Goal: Task Accomplishment & Management: Manage account settings

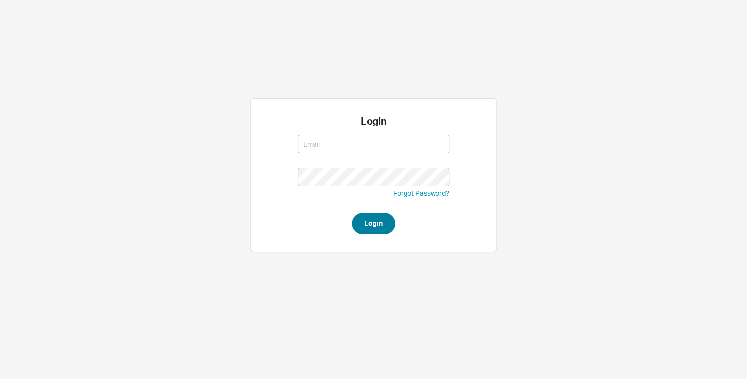
type input "[EMAIL_ADDRESS][DOMAIN_NAME]"
click at [366, 221] on button "Login" at bounding box center [373, 223] width 43 height 22
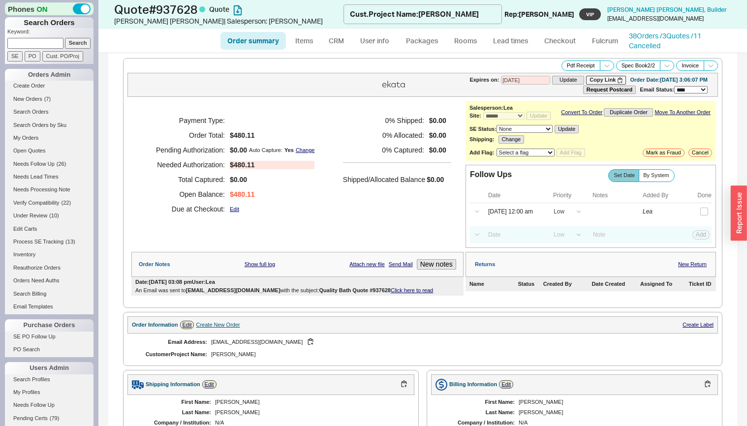
select select "*"
select select "LOW"
select select "3"
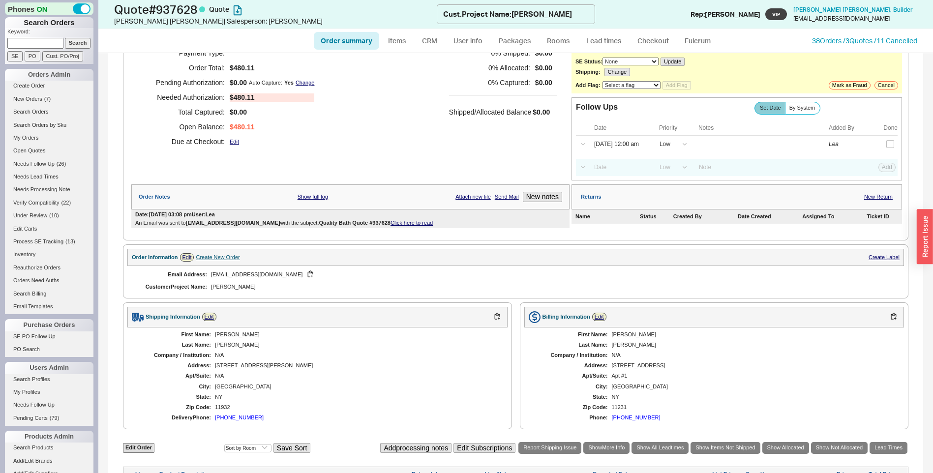
scroll to position [197, 0]
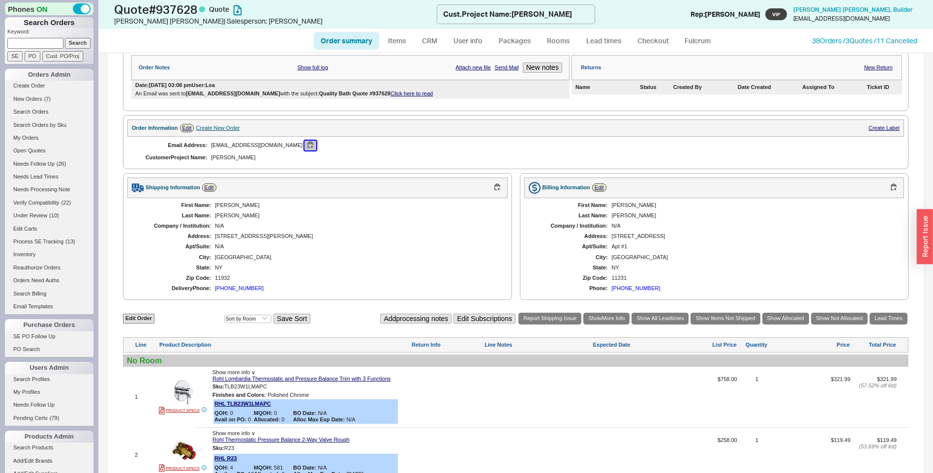
click at [304, 142] on button "button" at bounding box center [310, 145] width 12 height 9
click at [228, 218] on div "Bernstein" at bounding box center [356, 215] width 283 height 6
copy div "Bernstein"
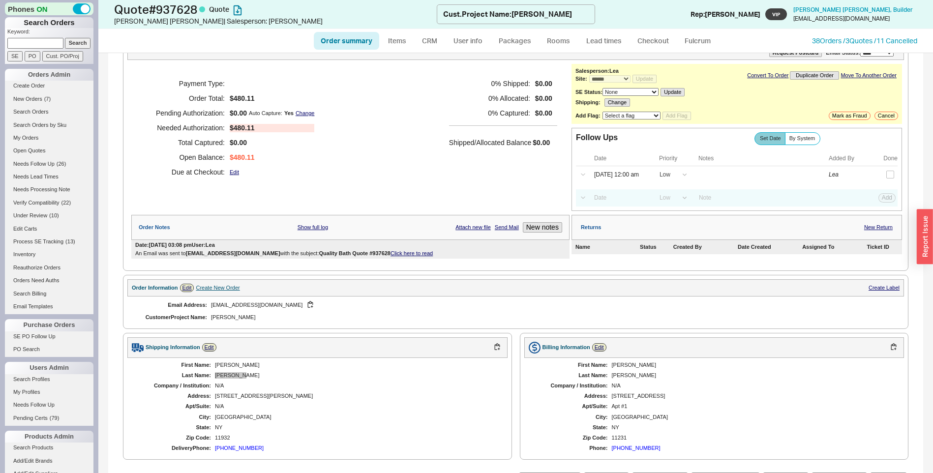
scroll to position [0, 0]
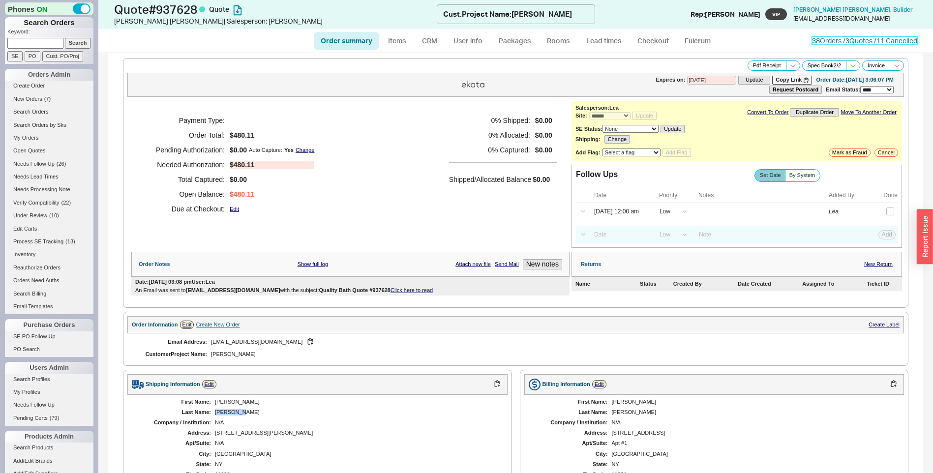
click at [746, 39] on link "38 Orders / 3 Quotes / 11 Cancelled" at bounding box center [864, 40] width 105 height 8
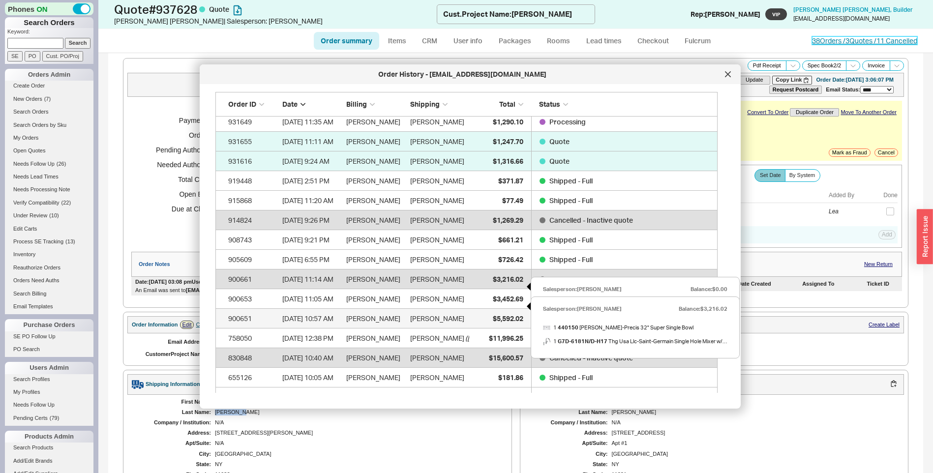
scroll to position [148, 0]
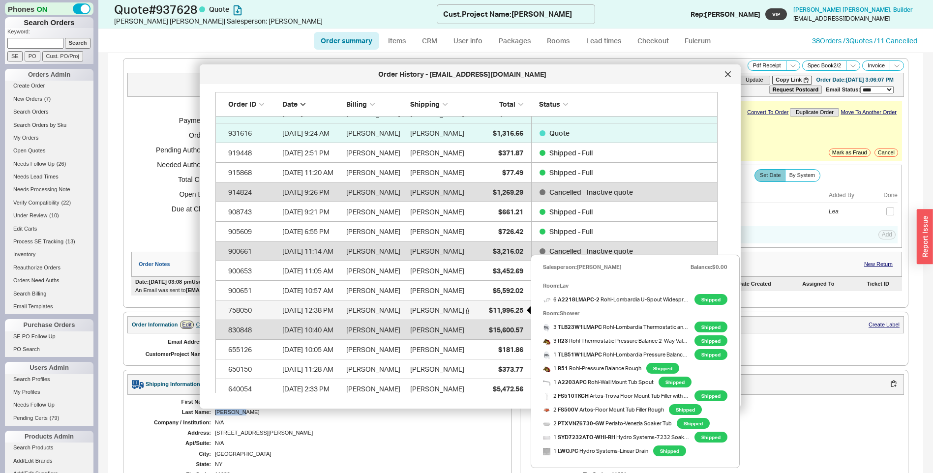
click at [493, 310] on span "$11,996.25" at bounding box center [506, 310] width 34 height 8
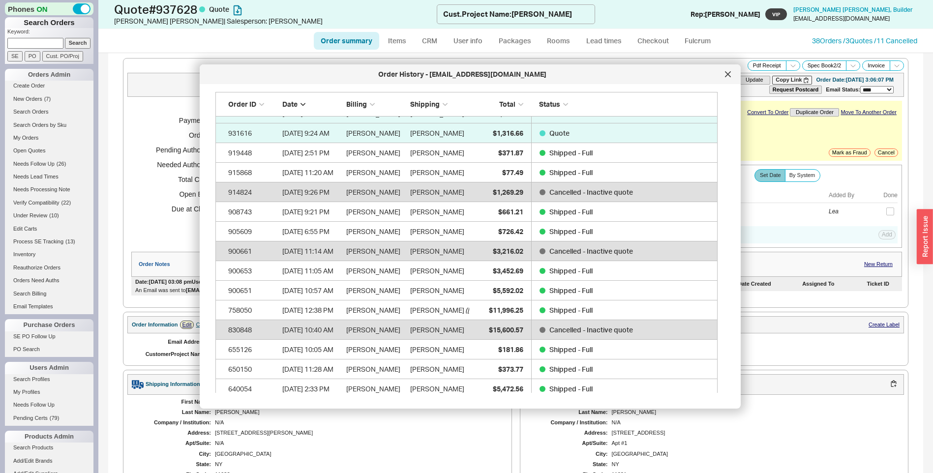
drag, startPoint x: 730, startPoint y: 71, endPoint x: 686, endPoint y: 99, distance: 52.4
click at [730, 71] on icon at bounding box center [728, 74] width 6 height 6
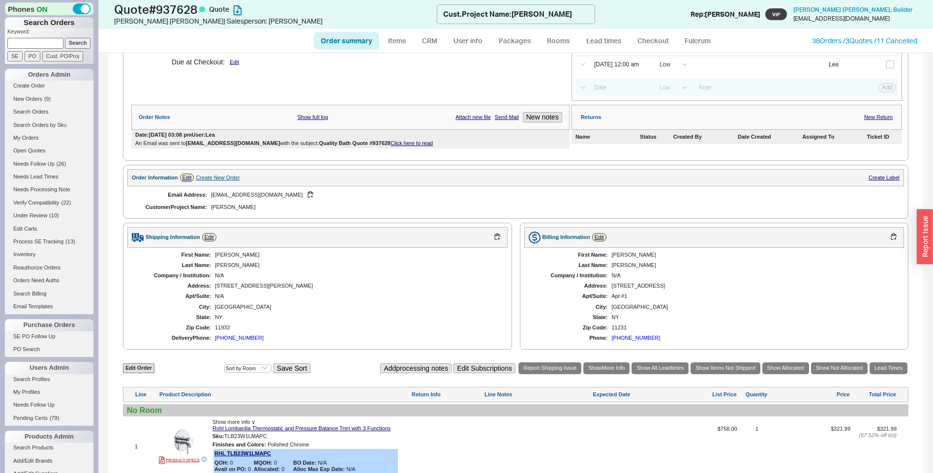
scroll to position [295, 0]
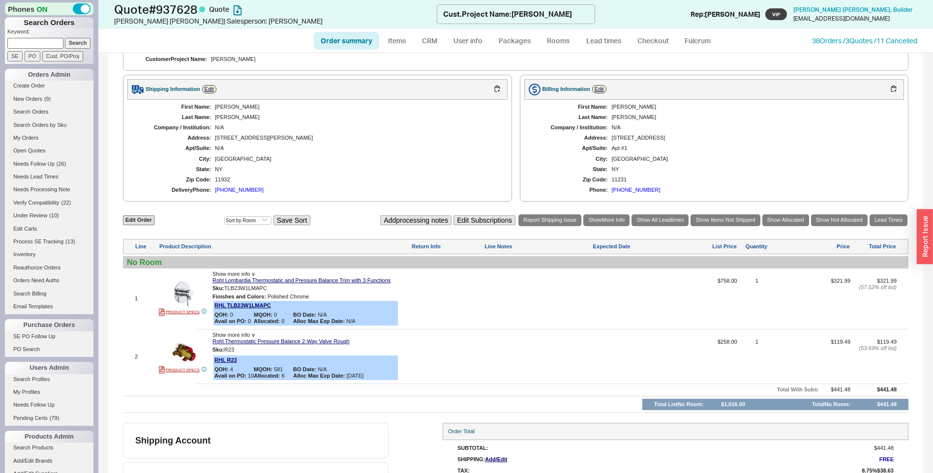
click at [244, 277] on div "Show more info ∨" at bounding box center [310, 274] width 197 height 6
click at [242, 273] on span "Show more info ∨" at bounding box center [233, 274] width 43 height 6
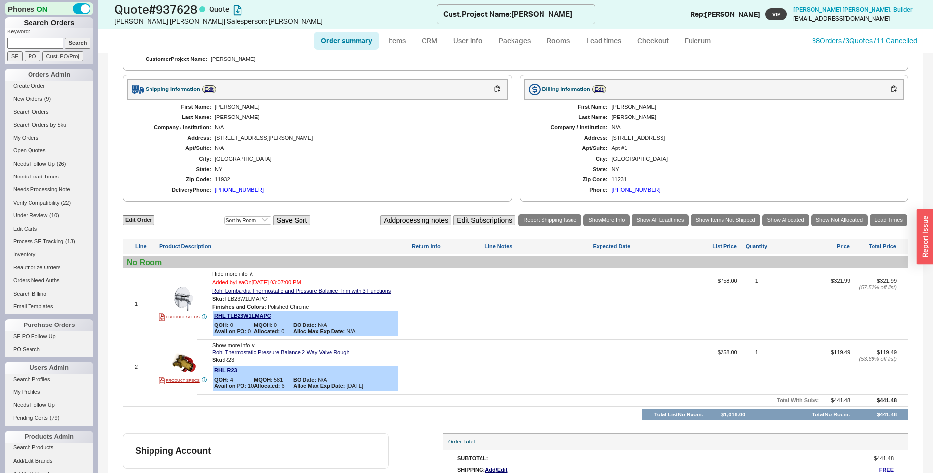
click at [238, 275] on span "Hide more info ∧" at bounding box center [232, 274] width 41 height 6
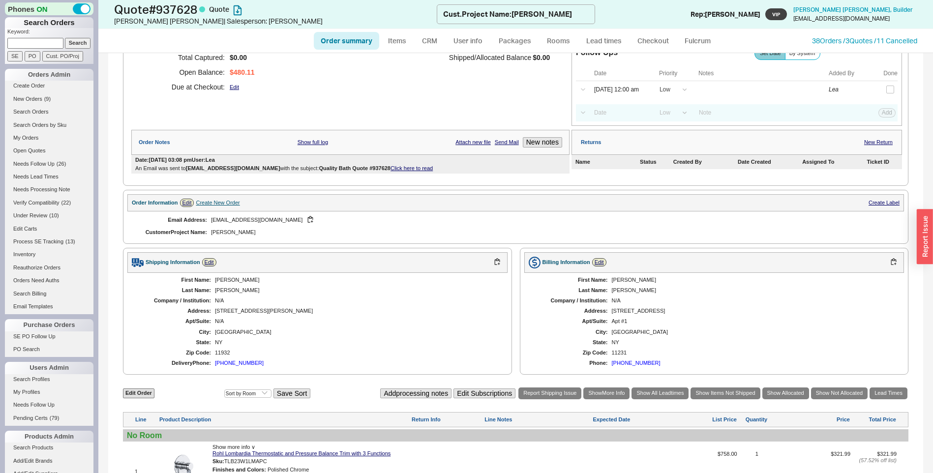
scroll to position [0, 0]
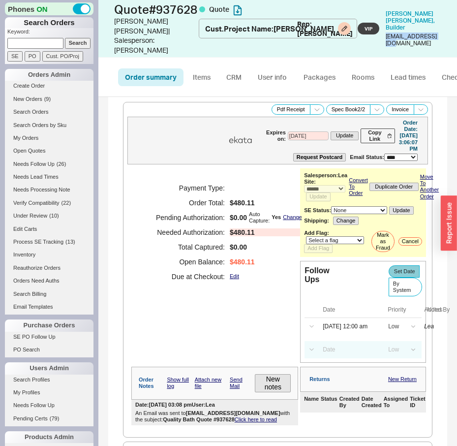
drag, startPoint x: 430, startPoint y: 38, endPoint x: 377, endPoint y: 37, distance: 52.6
click at [386, 37] on div "mspector18@aol.com" at bounding box center [411, 40] width 51 height 14
copy div "mspector18@aol.com"
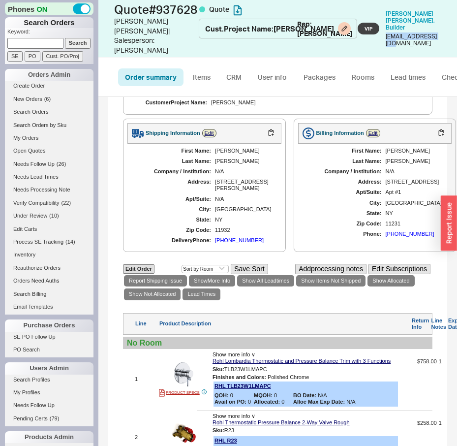
scroll to position [266, 0]
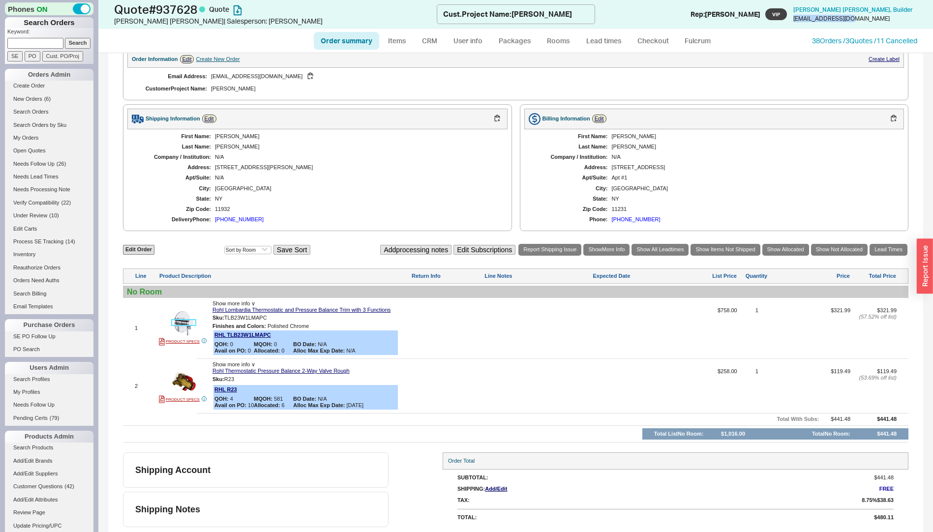
click at [186, 320] on img at bounding box center [184, 323] width 24 height 24
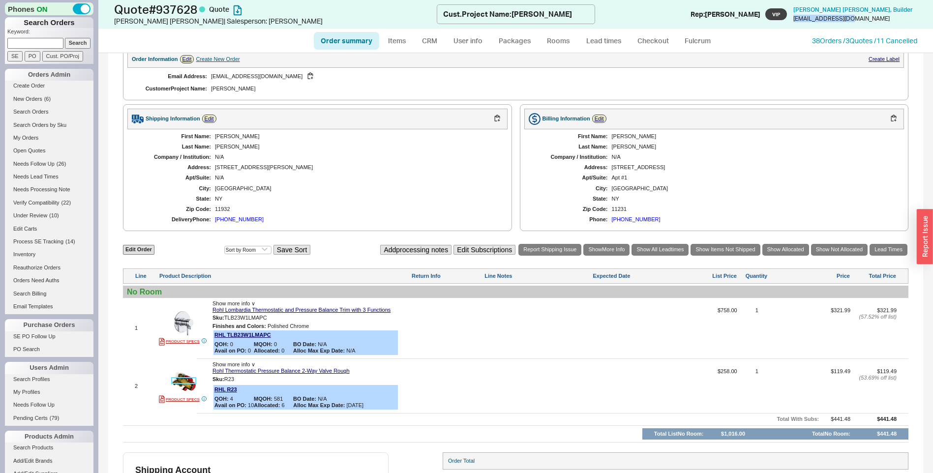
click at [177, 376] on img at bounding box center [184, 381] width 24 height 24
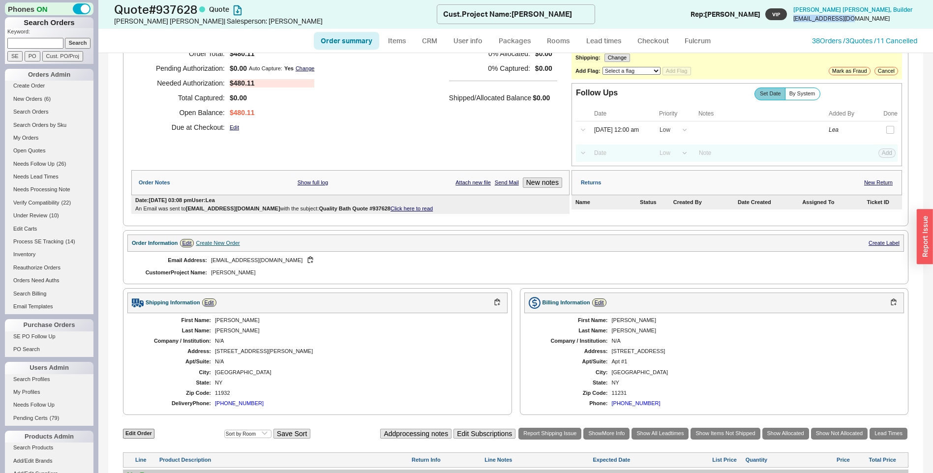
scroll to position [0, 0]
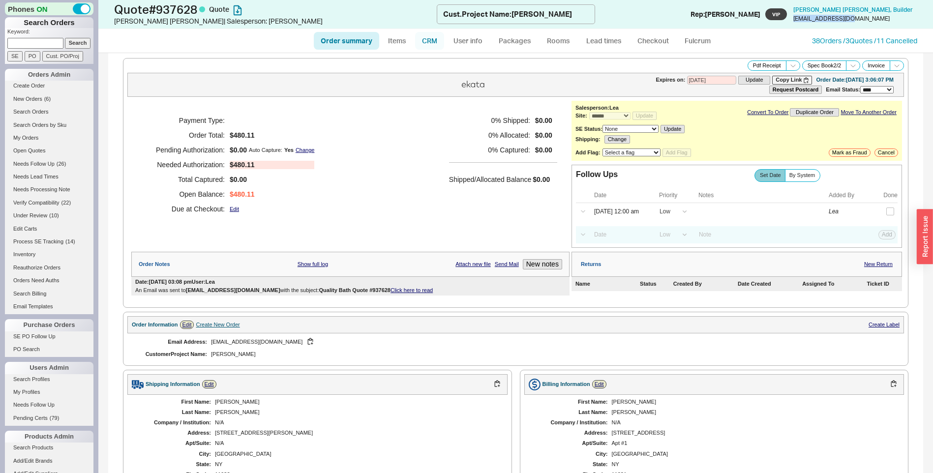
click at [425, 40] on link "CRM" at bounding box center [429, 41] width 29 height 18
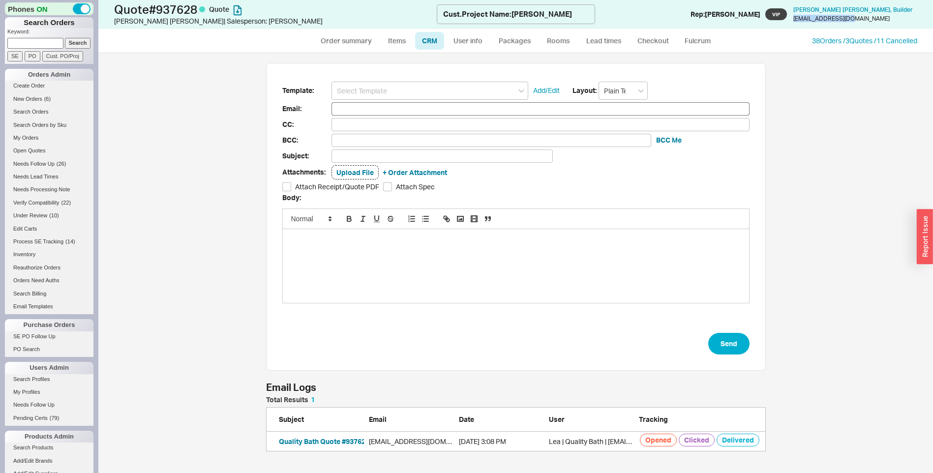
scroll to position [413, 827]
click at [391, 96] on input at bounding box center [429, 91] width 197 height 18
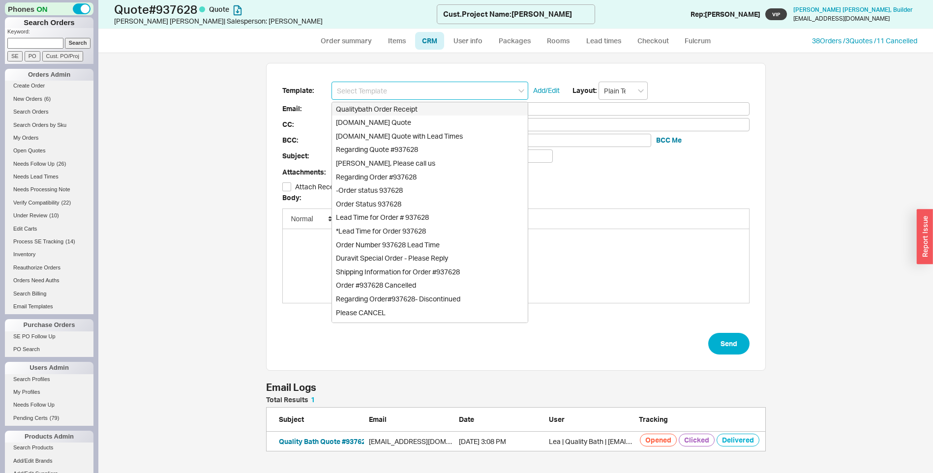
click at [398, 116] on div "Qualitybath.com Quote" at bounding box center [430, 123] width 196 height 14
type input "Qualitybath.com Quote"
type input "Receipt"
type input "elliotbernstein91@gmail.com"
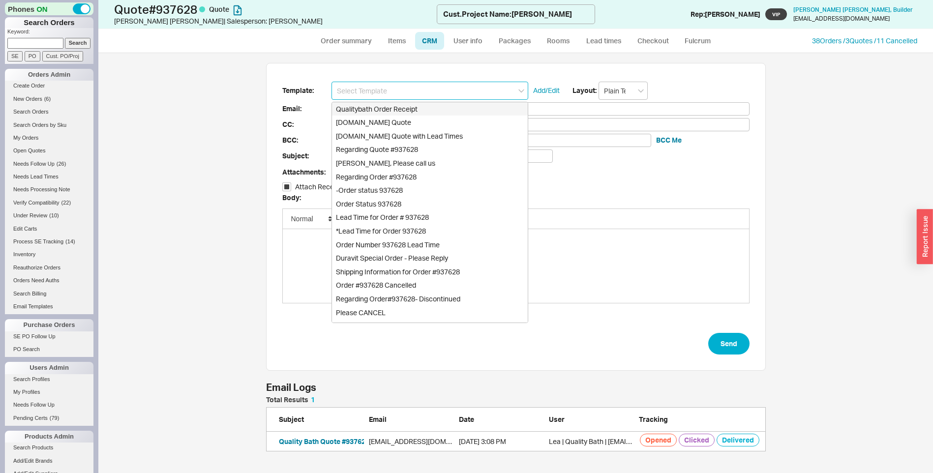
type input "Quality Bath Quote #937628"
checkbox input "true"
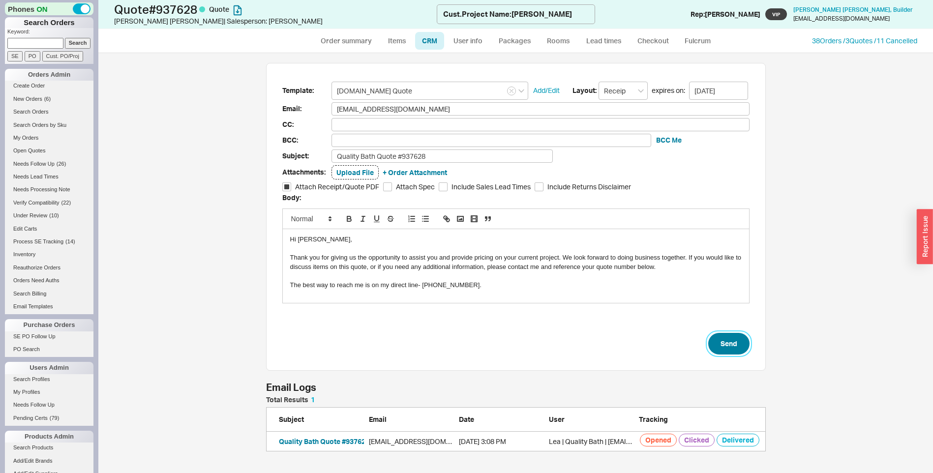
drag, startPoint x: 726, startPoint y: 343, endPoint x: 709, endPoint y: 355, distance: 21.3
click at [727, 343] on button "Send" at bounding box center [728, 344] width 41 height 22
select select "*"
select select "LOW"
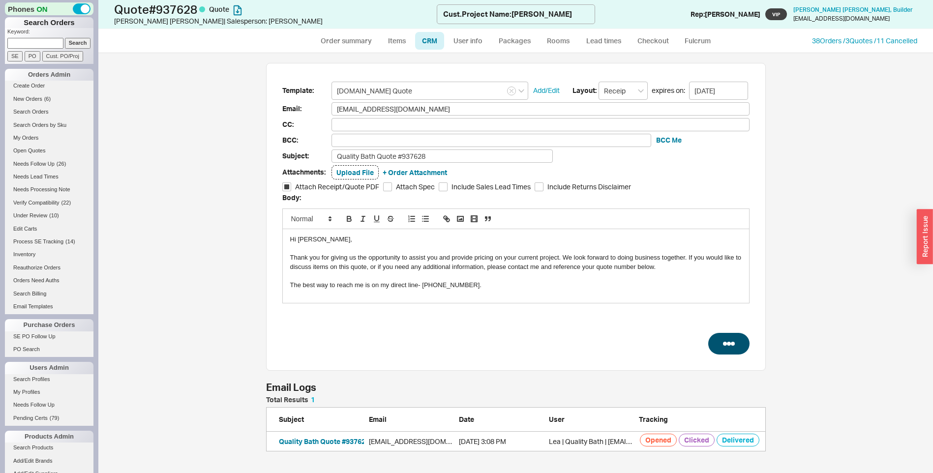
select select "LOW"
select select "3"
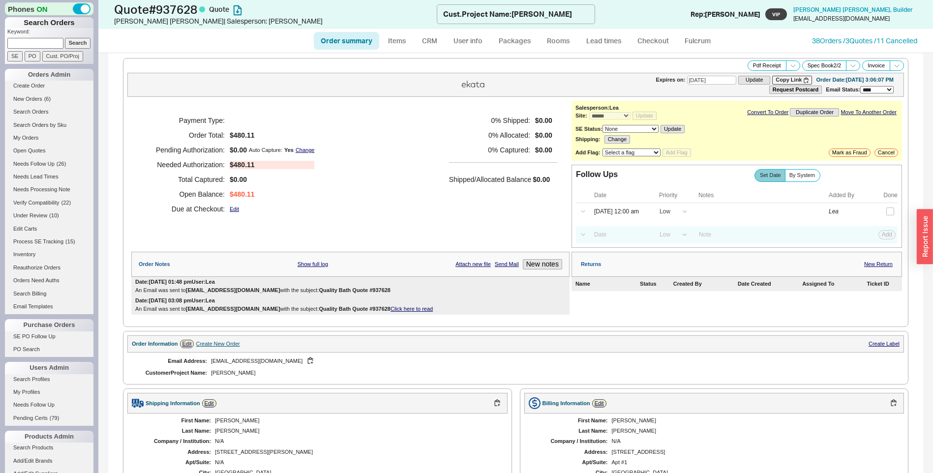
click at [367, 181] on div "Payment Type: Order Total: $480.11 Pending Authorization: $0.00 Auto Capture: Y…" at bounding box center [350, 165] width 438 height 128
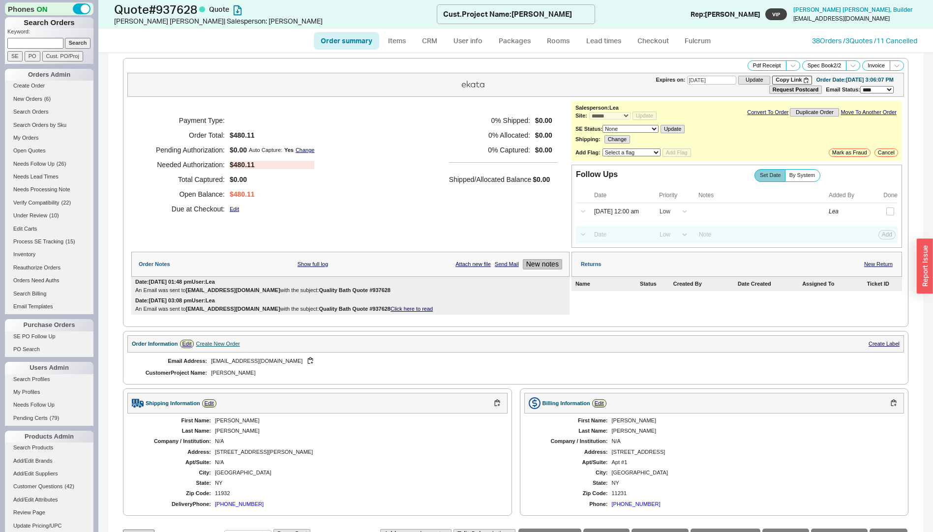
drag, startPoint x: 535, startPoint y: 261, endPoint x: 524, endPoint y: 108, distance: 153.8
click at [534, 261] on button "New notes" at bounding box center [542, 264] width 39 height 10
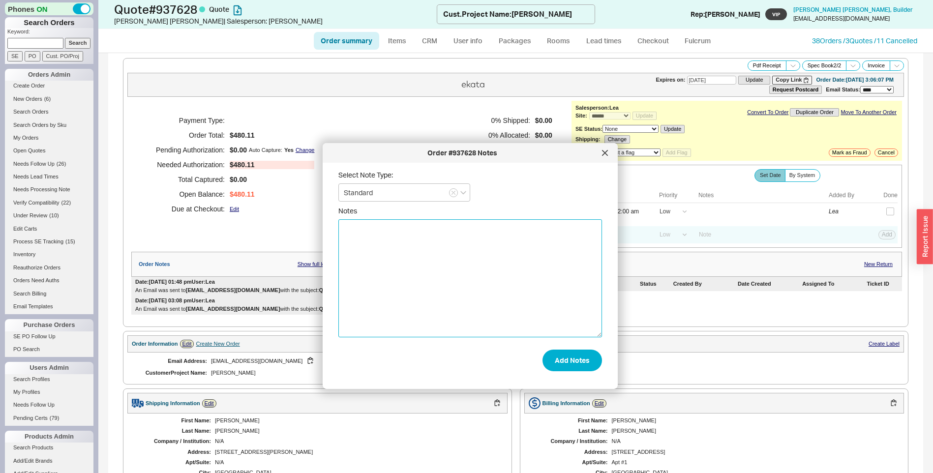
drag, startPoint x: 382, startPoint y: 264, endPoint x: 373, endPoint y: 265, distance: 8.4
click at [379, 262] on textarea "Notes" at bounding box center [470, 278] width 264 height 118
paste textarea "Order # 758050"
click at [409, 259] on textarea "customer had an issue with Order # 758050 s" at bounding box center [470, 278] width 264 height 118
click at [450, 237] on textarea "customer had an issue with Order # 758050 line 4 and 5 should have been a share…" at bounding box center [470, 278] width 264 height 118
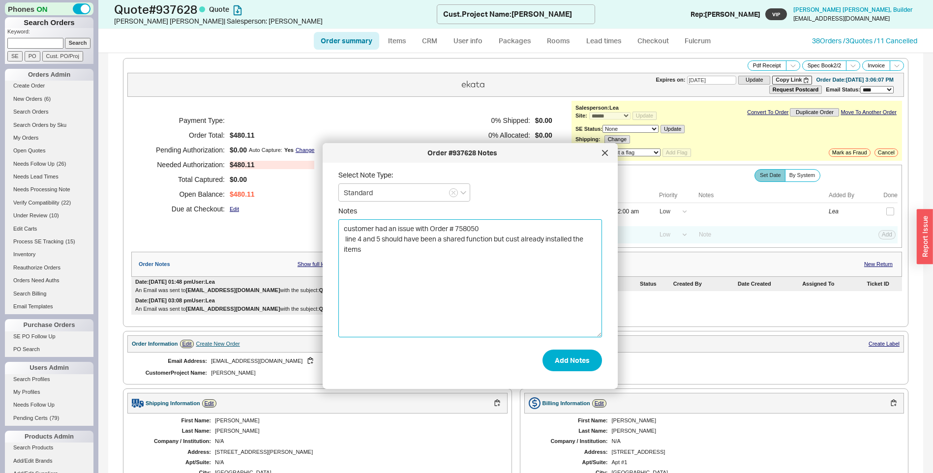
click at [450, 237] on textarea "customer had an issue with Order # 758050 line 4 and 5 should have been a share…" at bounding box center [470, 278] width 264 height 118
click at [445, 236] on textarea "customer had an issue with Order # 758050 line 4 and 5 should have been a share…" at bounding box center [470, 278] width 264 height 118
click at [592, 238] on textarea "customer had an issue with Order # 758050 line 4 and 5 should have been a 3 fun…" at bounding box center [470, 278] width 264 height 118
type textarea "customer had an issue with Order # 758050 line 4 and 5 should have been a 3 fun…"
click at [554, 357] on button "Add Notes" at bounding box center [572, 361] width 60 height 22
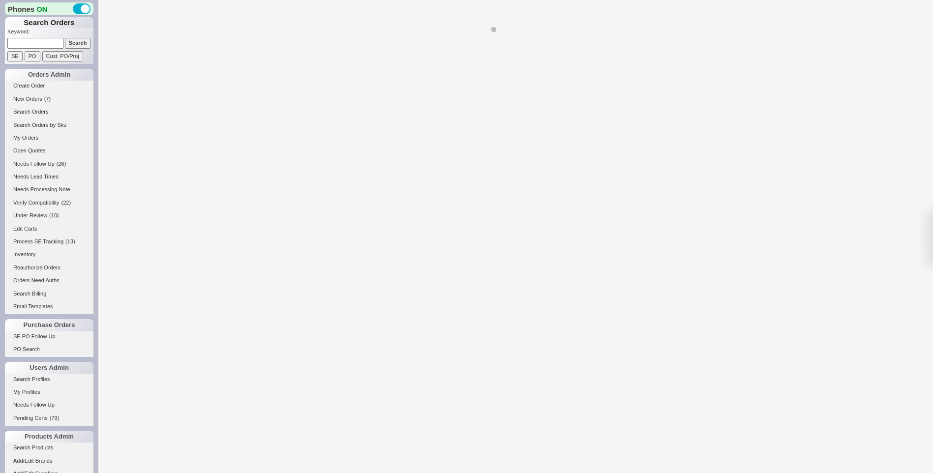
select select "LOW"
select select "3"
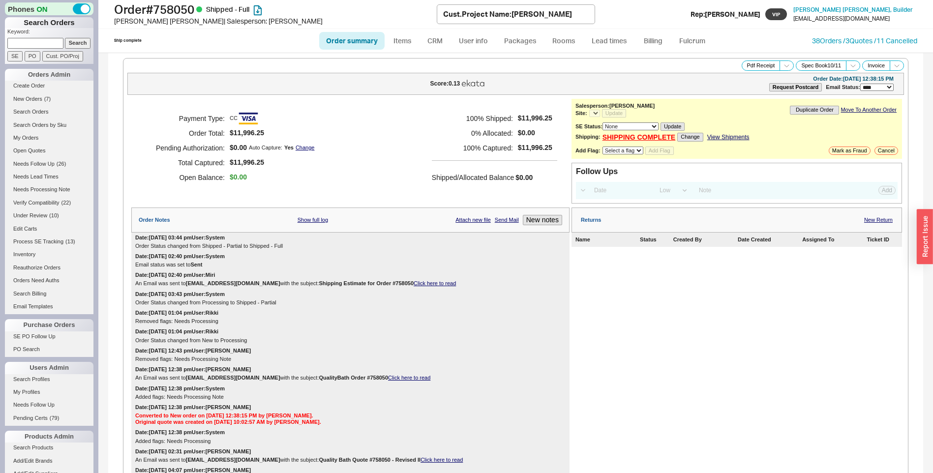
select select "*"
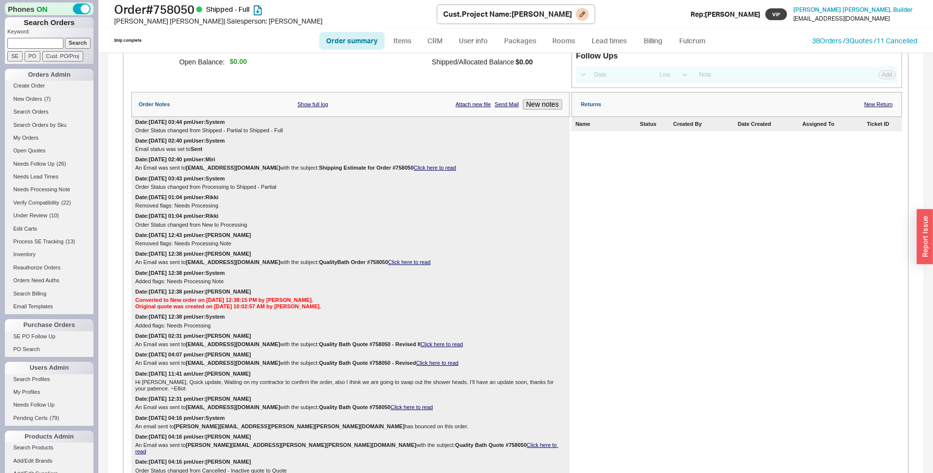
scroll to position [295, 0]
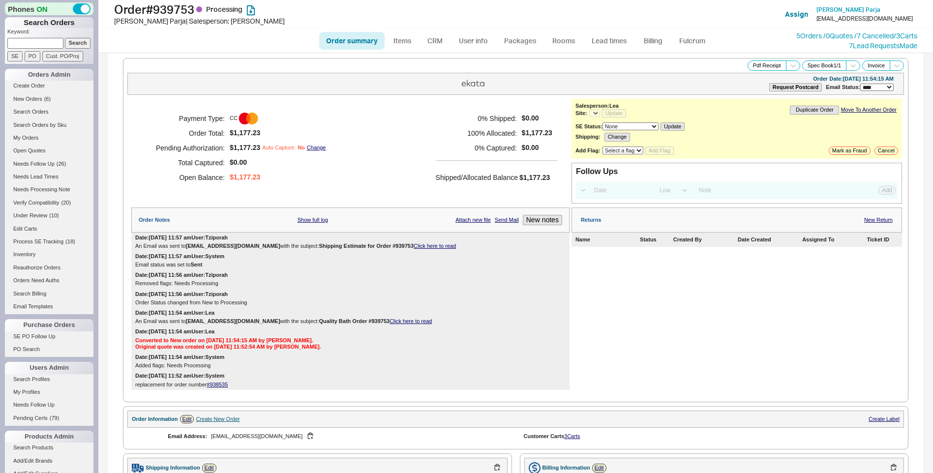
select select "LOW"
select select "3"
select select "*"
click at [212, 387] on link "#938535" at bounding box center [217, 385] width 21 height 6
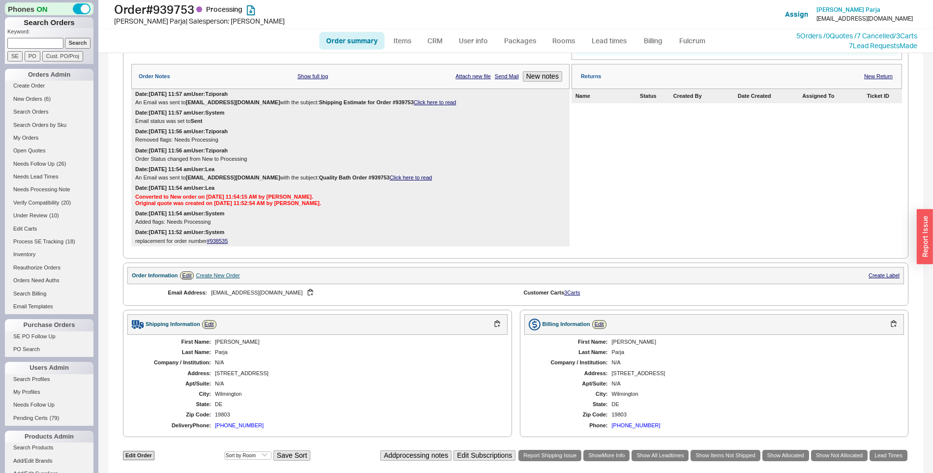
scroll to position [246, 0]
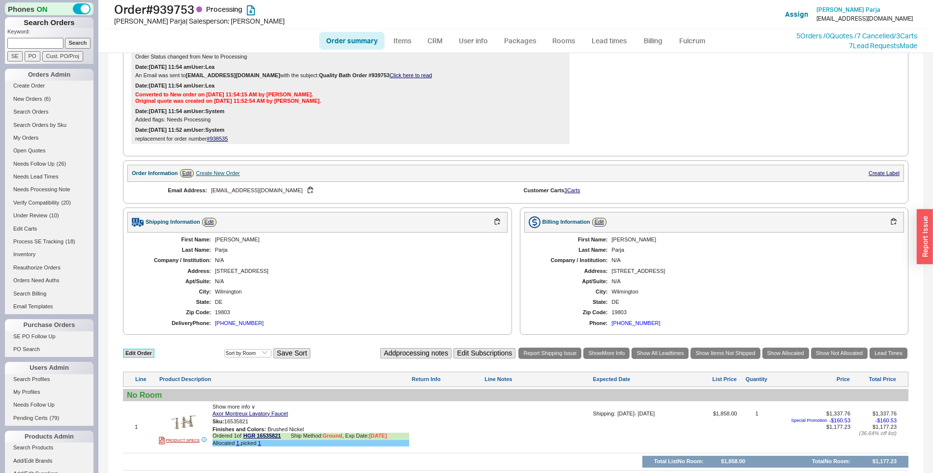
click at [147, 350] on link "Edit Order" at bounding box center [138, 353] width 31 height 9
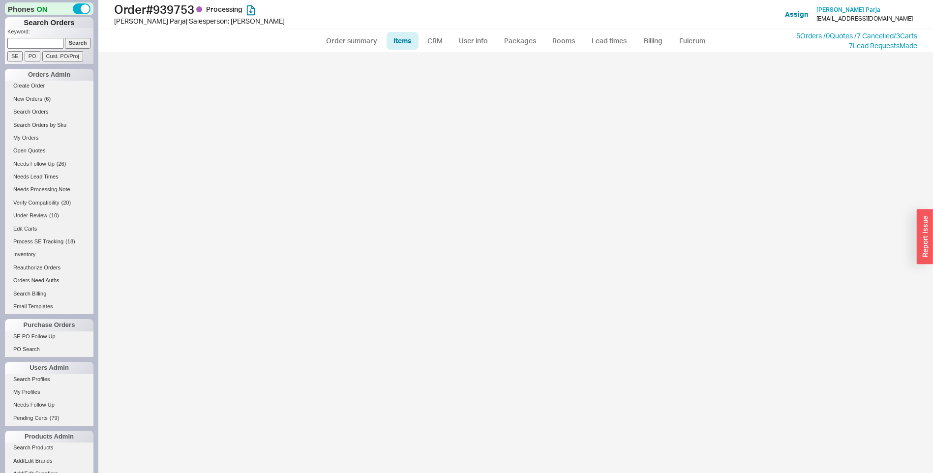
select select "3"
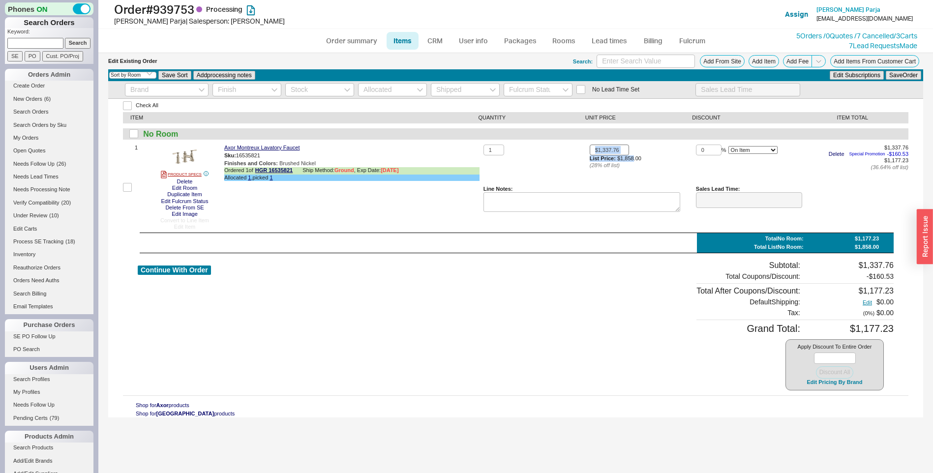
drag, startPoint x: 633, startPoint y: 157, endPoint x: 603, endPoint y: 144, distance: 32.4
click at [603, 145] on div "$1,337.76 List Price: $1,858.00 ( 28 % off list)" at bounding box center [643, 165] width 106 height 41
click at [608, 145] on input "$1,337.76" at bounding box center [609, 150] width 39 height 11
type input "$0.00"
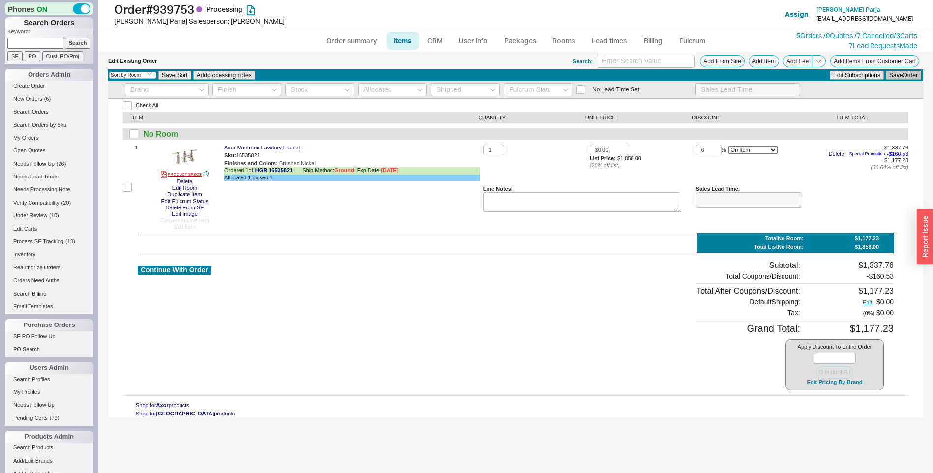
click at [896, 73] on button "Save Order" at bounding box center [903, 75] width 35 height 9
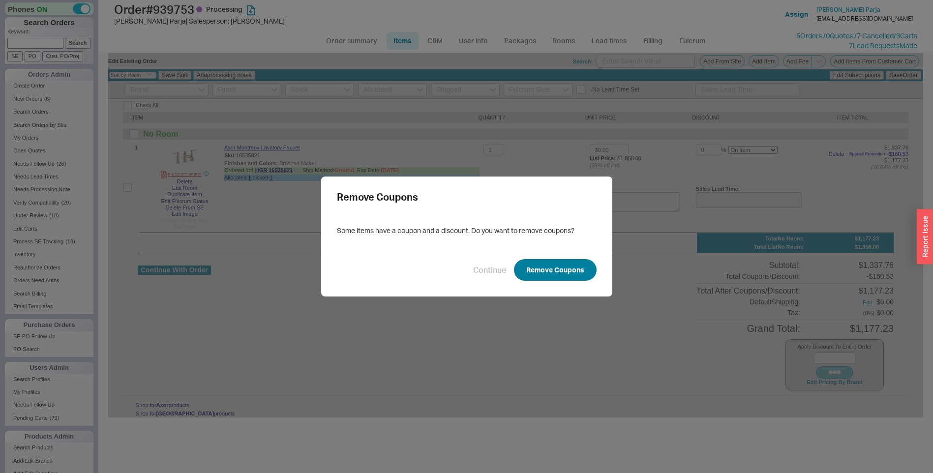
click at [549, 276] on button "Remove Coupons" at bounding box center [555, 270] width 83 height 22
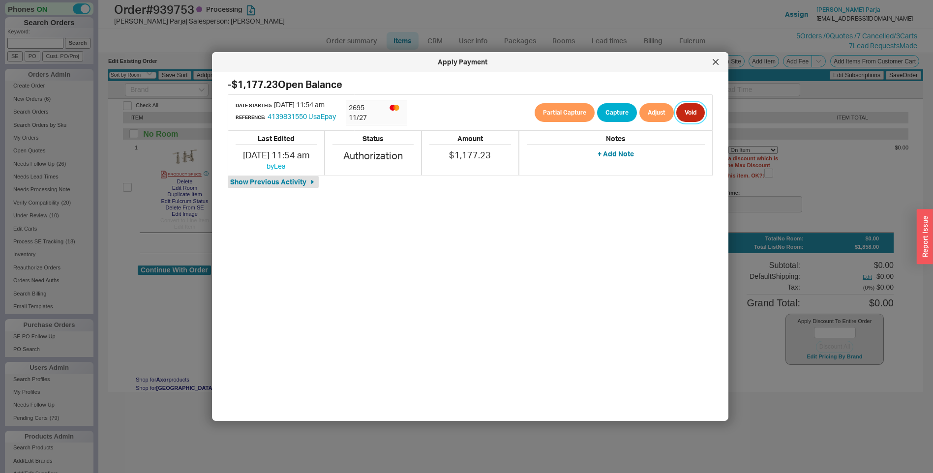
click at [689, 108] on button "Void" at bounding box center [690, 112] width 29 height 19
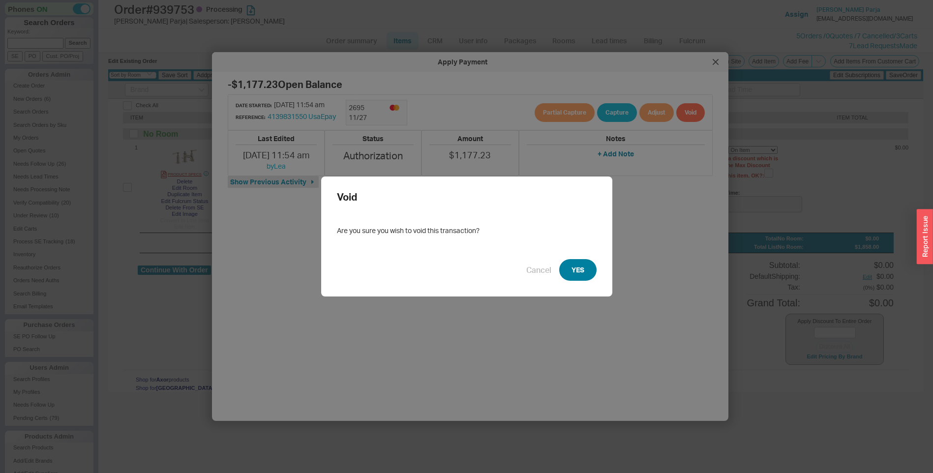
click at [576, 274] on button "YES" at bounding box center [577, 270] width 37 height 22
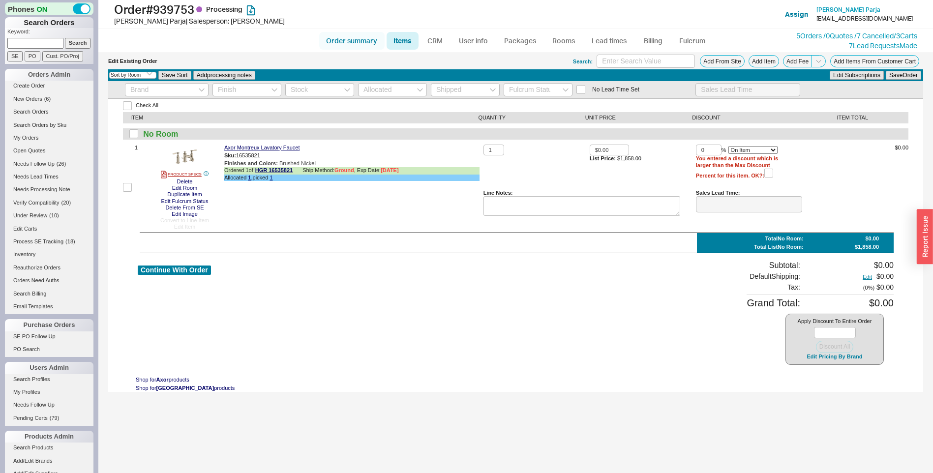
click at [337, 49] on link "Order summary" at bounding box center [351, 41] width 65 height 18
select select "*"
select select "LOW"
select select "3"
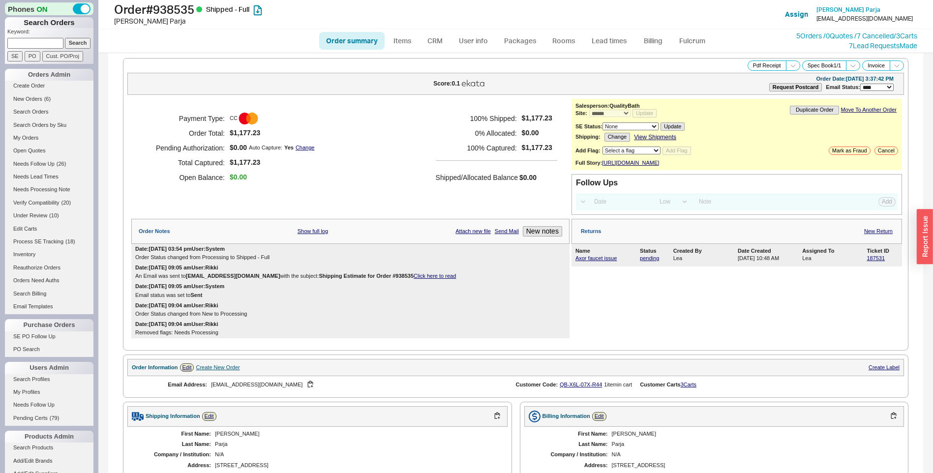
select select "*"
select select "LOW"
select select "3"
click at [871, 261] on link "187531" at bounding box center [876, 258] width 18 height 6
